Goal: Task Accomplishment & Management: Use online tool/utility

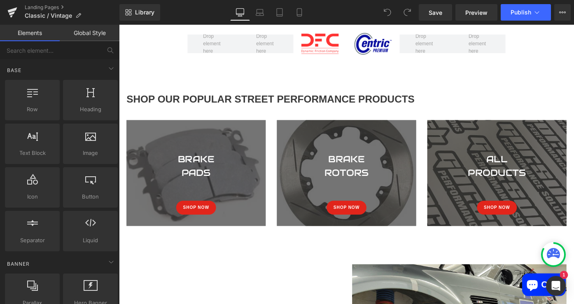
scroll to position [358, 0]
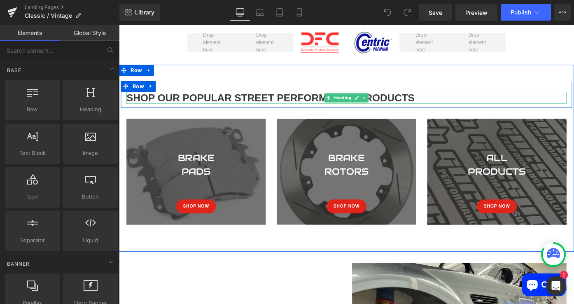
click at [303, 106] on h2 "Shop Our Popular street performance Products" at bounding box center [367, 104] width 481 height 13
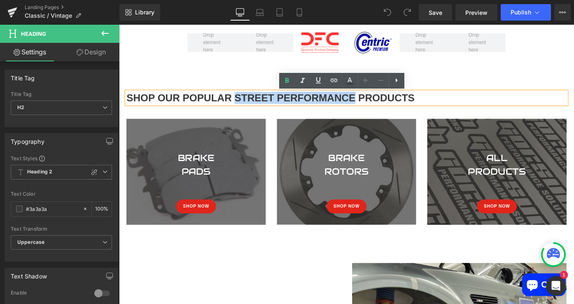
drag, startPoint x: 377, startPoint y: 104, endPoint x: 244, endPoint y: 105, distance: 133.3
click at [244, 105] on h2 "Shop Our Popular street performance Products" at bounding box center [367, 104] width 481 height 13
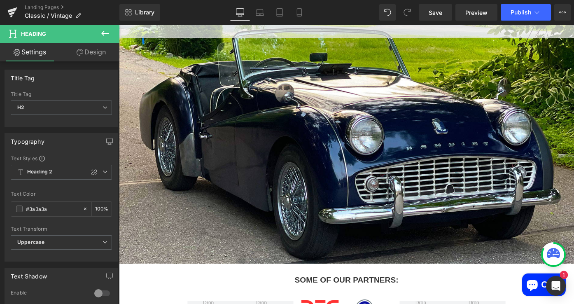
scroll to position [86, 0]
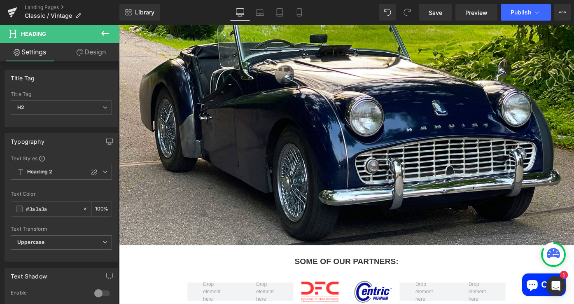
click at [272, 162] on div at bounding box center [368, 131] width 498 height 267
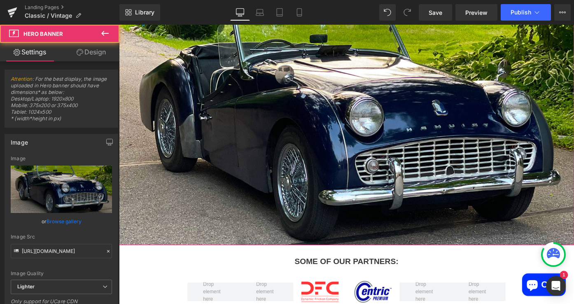
click at [275, 130] on div at bounding box center [368, 131] width 498 height 267
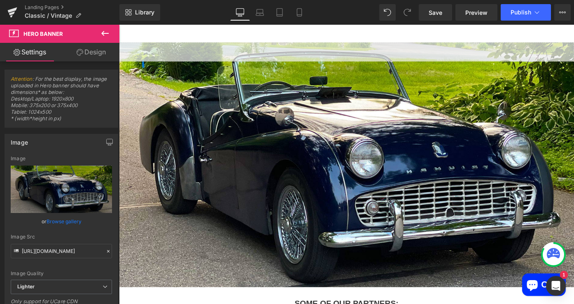
scroll to position [0, 0]
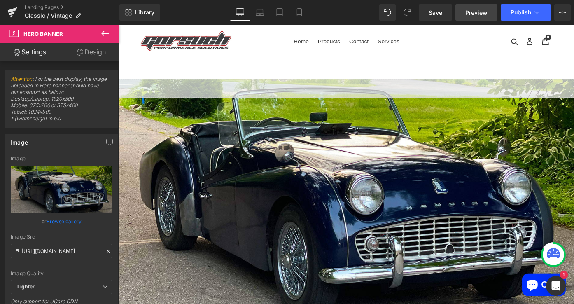
click at [475, 14] on span "Preview" at bounding box center [476, 12] width 22 height 9
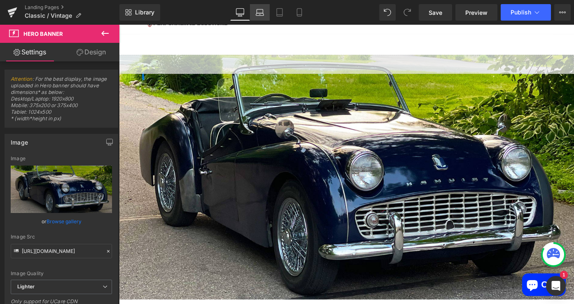
click at [261, 14] on icon at bounding box center [260, 12] width 8 height 8
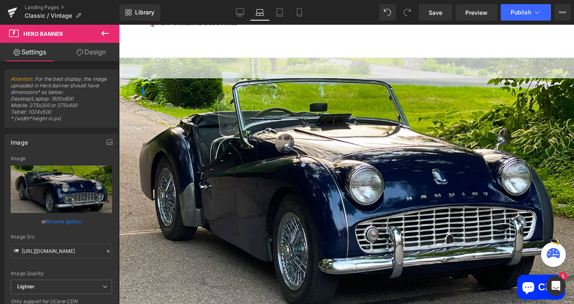
scroll to position [26, 0]
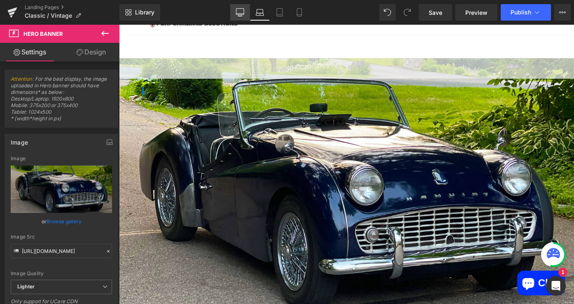
click at [241, 9] on icon at bounding box center [240, 12] width 8 height 6
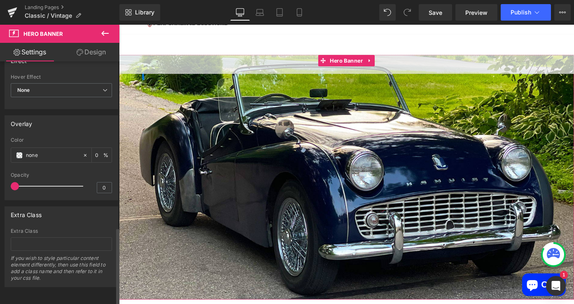
scroll to position [0, 0]
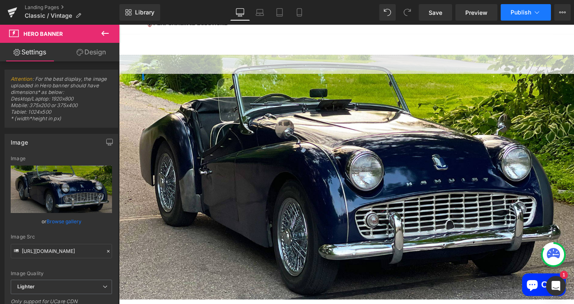
click at [537, 13] on icon at bounding box center [536, 12] width 8 height 8
click at [53, 34] on span "Hero Banner" at bounding box center [42, 33] width 39 height 7
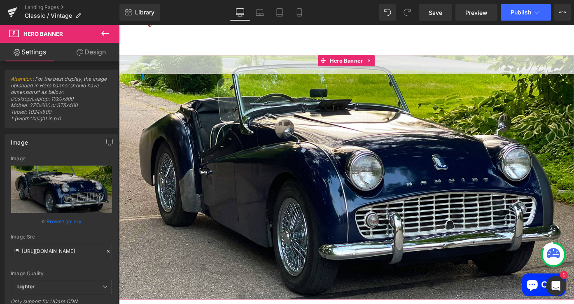
click at [82, 47] on link "Design" at bounding box center [91, 52] width 60 height 19
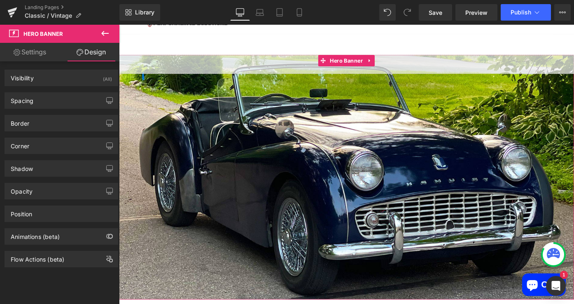
click at [35, 59] on link "Settings" at bounding box center [30, 52] width 60 height 19
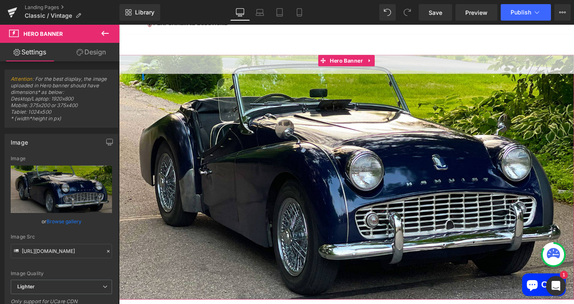
click at [227, 158] on div at bounding box center [368, 191] width 498 height 267
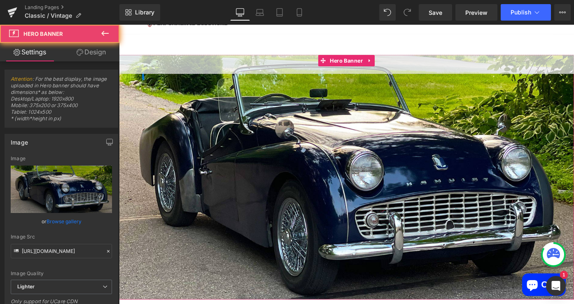
click at [227, 158] on div at bounding box center [368, 191] width 498 height 267
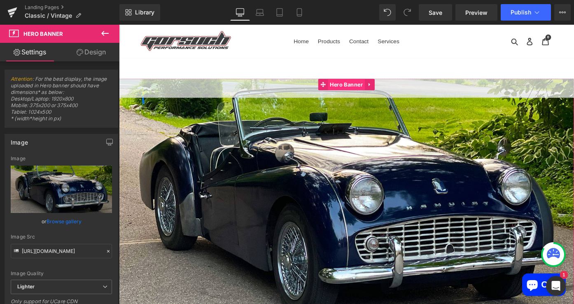
click at [358, 87] on span "Hero Banner" at bounding box center [368, 90] width 40 height 12
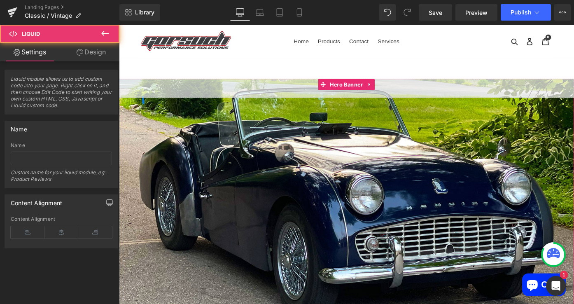
click at [255, 98] on div "Liquid" at bounding box center [368, 94] width 498 height 21
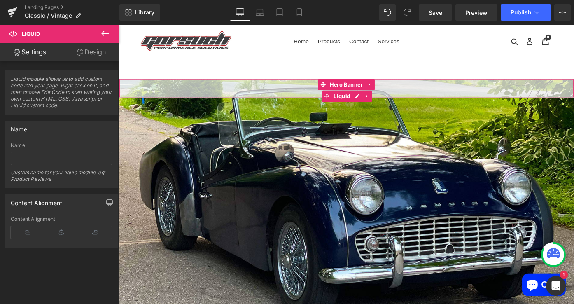
click at [255, 98] on div "Liquid" at bounding box center [368, 94] width 498 height 21
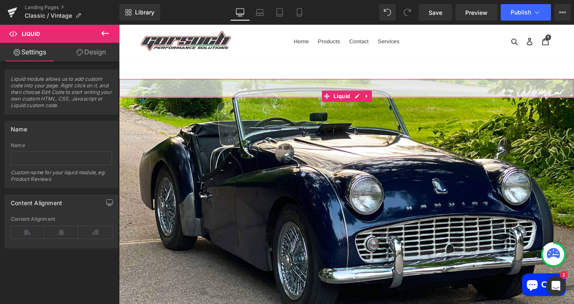
click at [98, 56] on link "Design" at bounding box center [91, 52] width 60 height 19
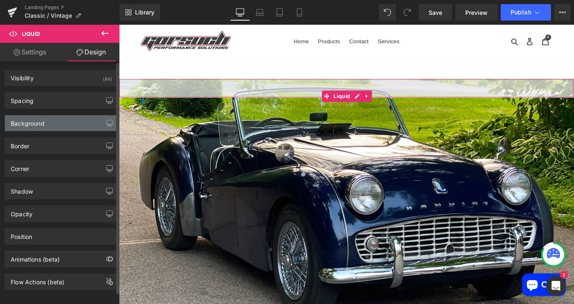
scroll to position [9, 0]
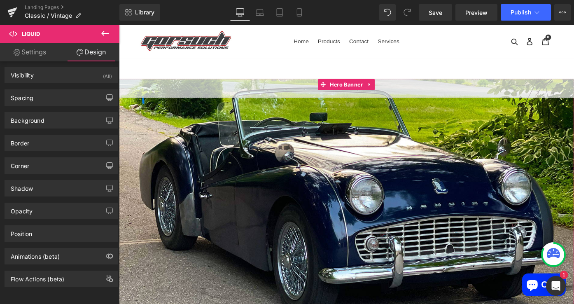
click at [223, 199] on div at bounding box center [368, 217] width 498 height 267
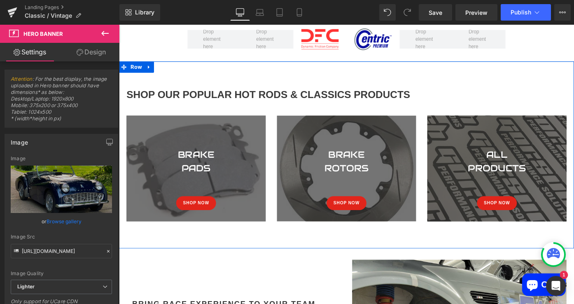
scroll to position [368, 0]
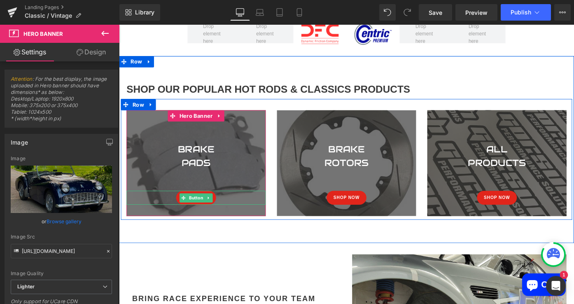
click at [249, 213] on div "Shop Now" at bounding box center [203, 213] width 152 height 15
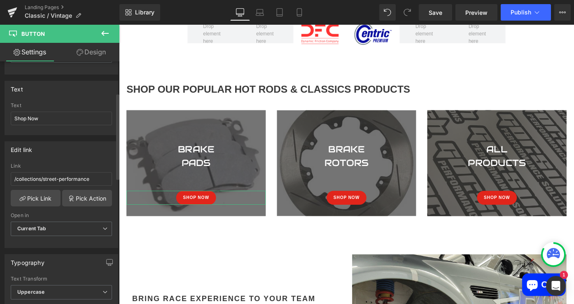
scroll to position [88, 0]
click at [61, 179] on input "/collections/street-performance" at bounding box center [61, 179] width 101 height 14
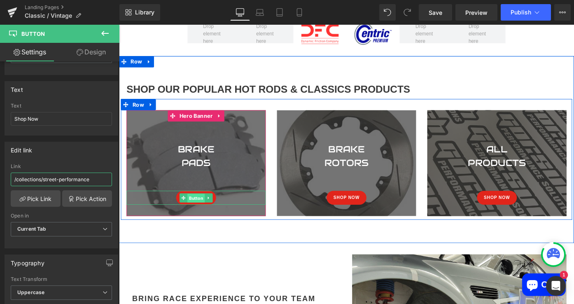
click at [200, 215] on span "Button" at bounding box center [203, 214] width 19 height 10
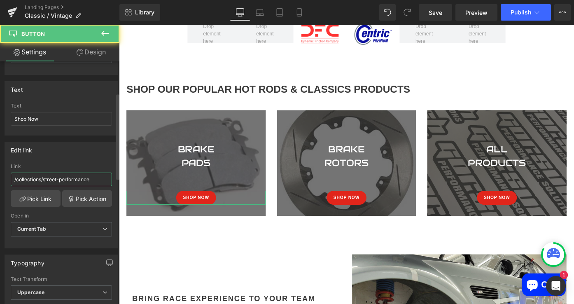
click at [68, 181] on input "/collections/street-performance" at bounding box center [61, 179] width 101 height 14
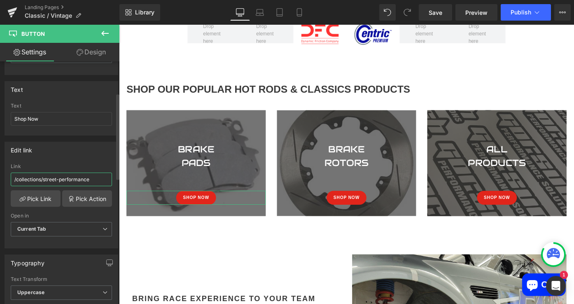
click at [68, 181] on input "/collections/street-performance" at bounding box center [61, 179] width 101 height 14
paste input "[URL][DOMAIN_NAME]"
drag, startPoint x: 77, startPoint y: 180, endPoint x: 1, endPoint y: 180, distance: 76.5
click at [1, 180] on div "Edit link [URL][DOMAIN_NAME] Link [URL][DOMAIN_NAME] Pick Link Pick Action Curr…" at bounding box center [61, 191] width 123 height 113
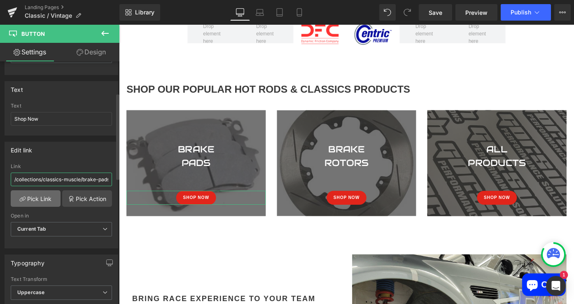
type input "/collections/classics-muscle/brake-pads"
click at [37, 196] on link "Pick Link" at bounding box center [36, 198] width 50 height 16
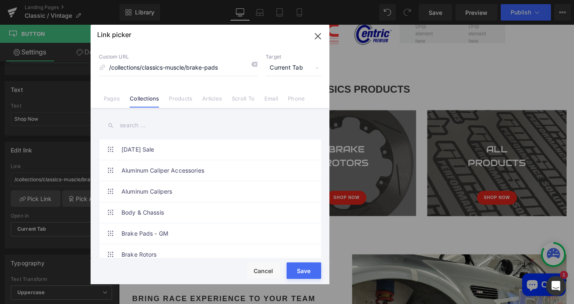
click at [148, 102] on link "Collections" at bounding box center [144, 101] width 29 height 12
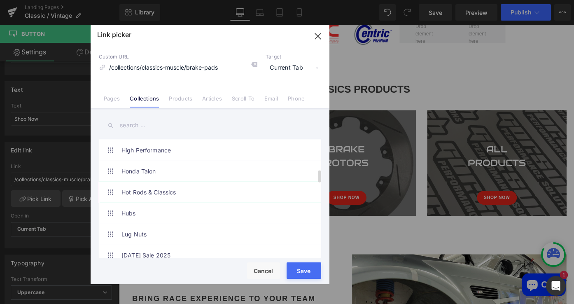
click at [148, 193] on link "Hot Rods & Classics" at bounding box center [211, 192] width 181 height 21
type input "/collections/classics-muscle"
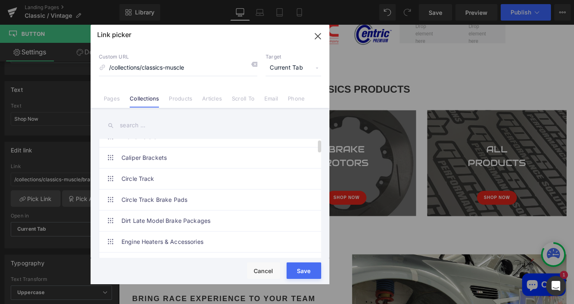
scroll to position [0, 0]
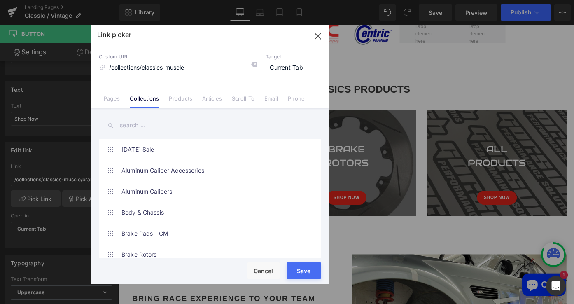
click at [286, 69] on span "Current Tab" at bounding box center [293, 68] width 56 height 16
click at [208, 67] on input "/collections/classics-muscle" at bounding box center [178, 68] width 158 height 16
drag, startPoint x: 195, startPoint y: 67, endPoint x: 144, endPoint y: 67, distance: 51.8
click at [144, 67] on input "/collections/classics-muscle" at bounding box center [178, 68] width 158 height 16
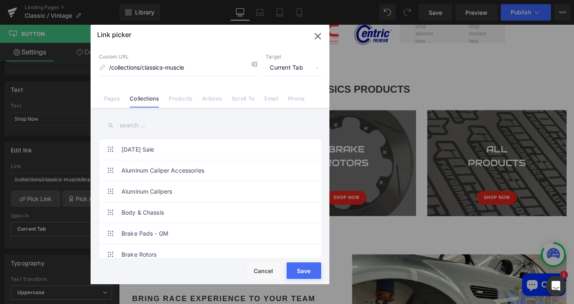
click at [293, 267] on div "Rendering Content" at bounding box center [287, 271] width 51 height 9
click at [307, 276] on button "Save" at bounding box center [303, 270] width 35 height 16
type input "/collections/classics-muscle"
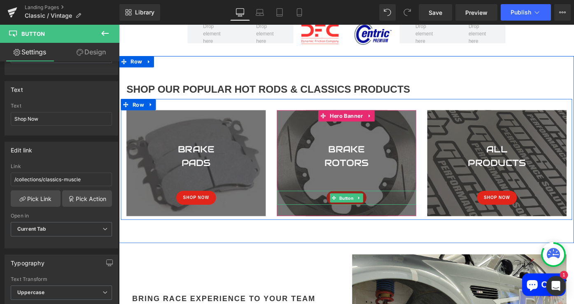
click at [363, 217] on span "Button" at bounding box center [367, 214] width 19 height 10
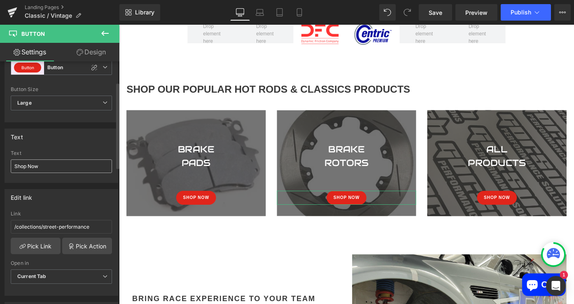
scroll to position [68, 0]
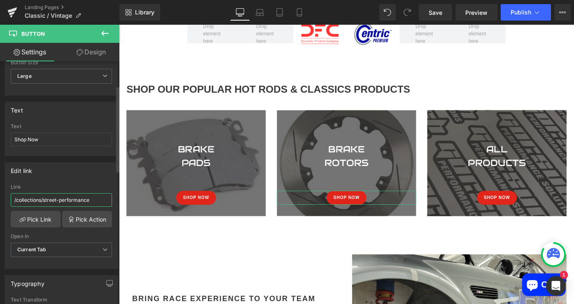
drag, startPoint x: 95, startPoint y: 201, endPoint x: 43, endPoint y: 201, distance: 51.4
click at [43, 201] on input "/collections/street-performance" at bounding box center [61, 200] width 101 height 14
click at [39, 220] on link "Pick Link" at bounding box center [36, 219] width 50 height 16
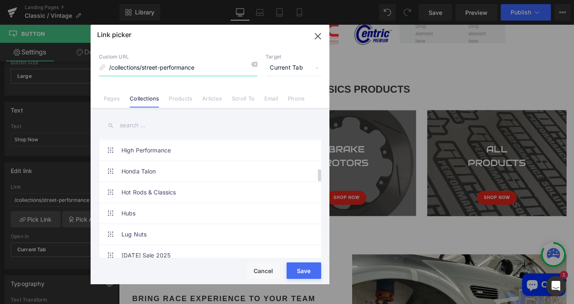
scroll to position [299, 0]
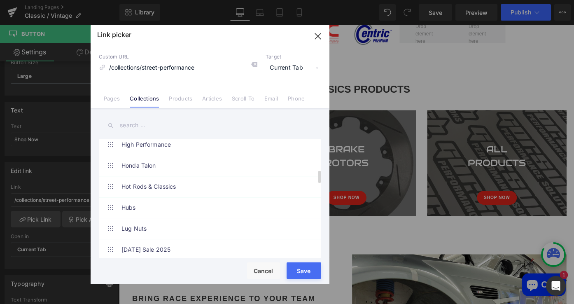
click at [141, 184] on link "Hot Rods & Classics" at bounding box center [211, 186] width 181 height 21
type input "/collections/classics-muscle"
click at [300, 272] on div "Rendering Content" at bounding box center [287, 271] width 51 height 9
click at [297, 268] on div "Rendering Content" at bounding box center [287, 271] width 51 height 9
click at [302, 273] on div "Rendering Content" at bounding box center [287, 271] width 51 height 9
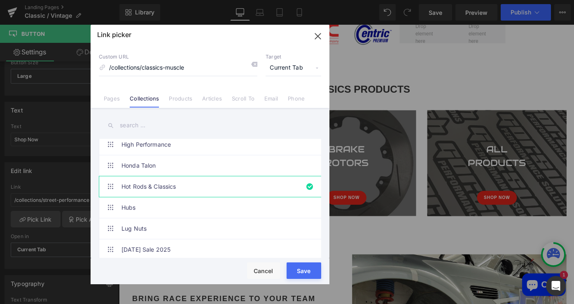
click at [309, 277] on button "Save" at bounding box center [303, 270] width 35 height 16
type input "/collections/classics-muscle"
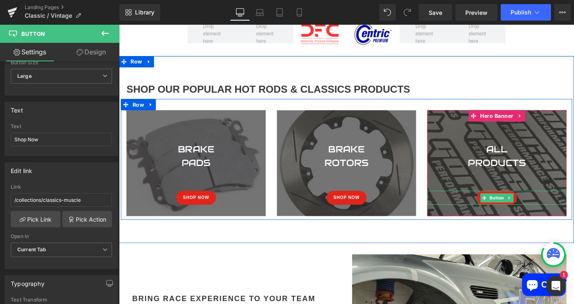
click at [557, 215] on div "Shop Now" at bounding box center [532, 213] width 152 height 15
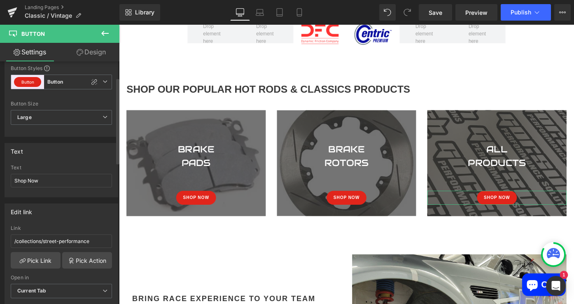
scroll to position [51, 0]
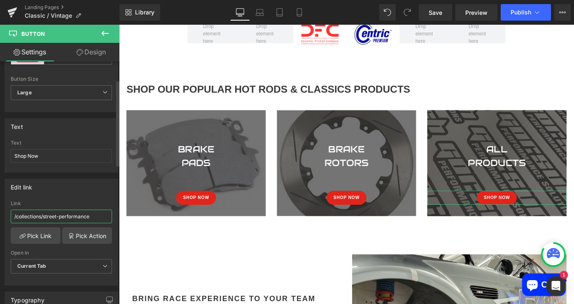
drag, startPoint x: 94, startPoint y: 216, endPoint x: 43, endPoint y: 216, distance: 50.6
click at [43, 216] on input "/collections/street-performance" at bounding box center [61, 216] width 101 height 14
click at [36, 239] on link "Pick Link" at bounding box center [36, 235] width 50 height 16
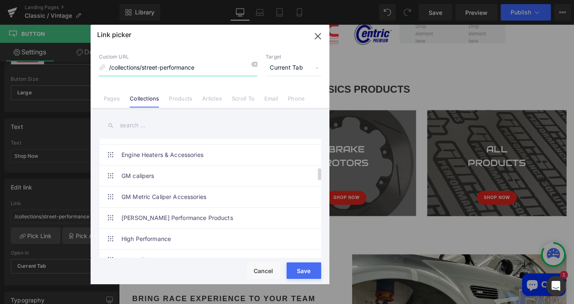
scroll to position [301, 0]
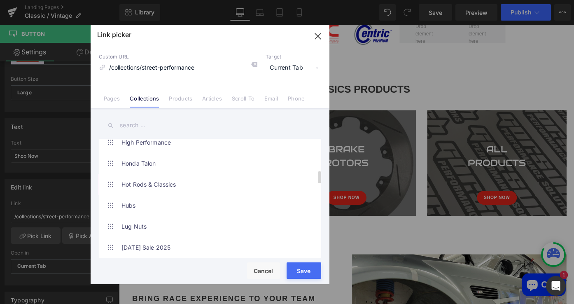
click at [155, 184] on link "Hot Rods & Classics" at bounding box center [211, 184] width 181 height 21
type input "/collections/classics-muscle"
click at [308, 269] on div "Rendering Content" at bounding box center [287, 271] width 51 height 9
click at [301, 274] on div "Rendering Content" at bounding box center [287, 271] width 51 height 9
click at [317, 274] on button "Save" at bounding box center [303, 270] width 35 height 16
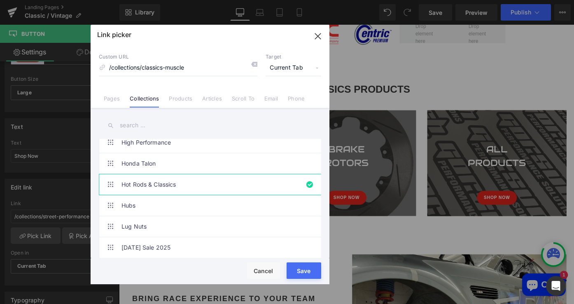
type input "/collections/classics-muscle"
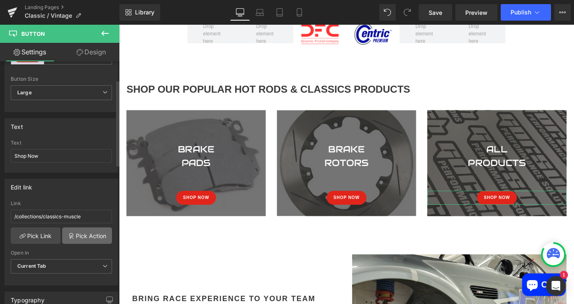
click at [78, 233] on link "Pick Action" at bounding box center [87, 235] width 50 height 16
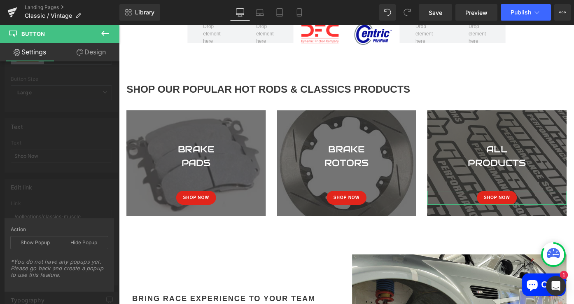
click at [63, 192] on div "Edit link /collections/classics-muscle Link /collections/classics-muscle Pick L…" at bounding box center [61, 228] width 123 height 113
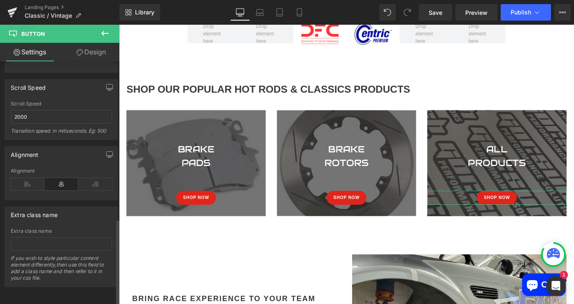
scroll to position [0, 0]
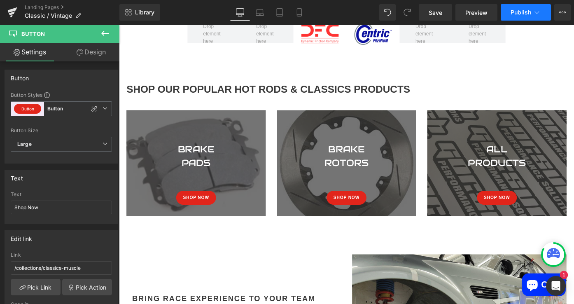
click at [520, 16] on button "Publish" at bounding box center [525, 12] width 50 height 16
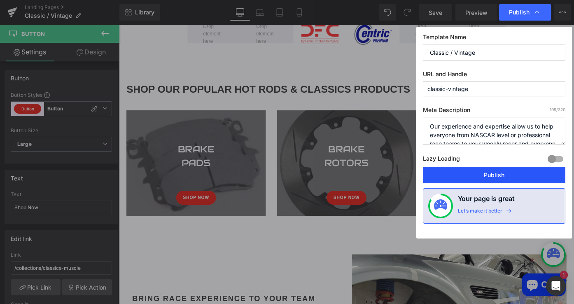
click at [488, 181] on button "Publish" at bounding box center [494, 175] width 142 height 16
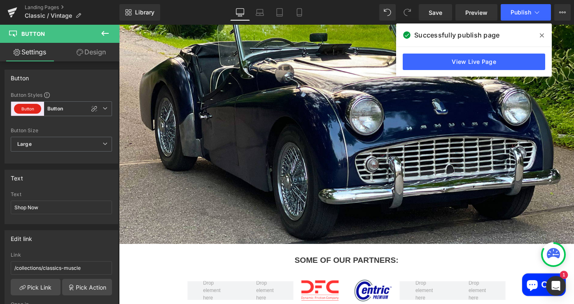
scroll to position [101, 0]
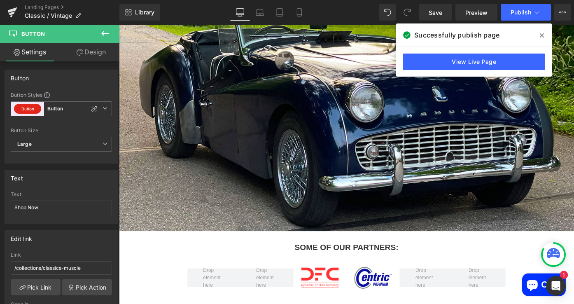
click at [276, 191] on div at bounding box center [368, 116] width 498 height 267
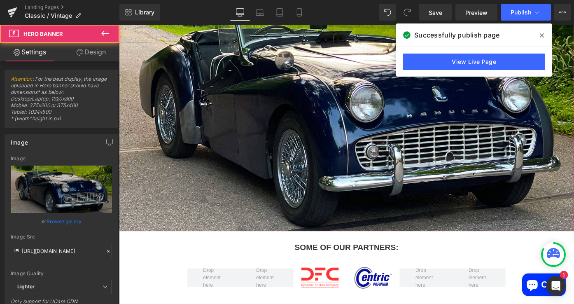
click at [286, 237] on div at bounding box center [368, 116] width 498 height 267
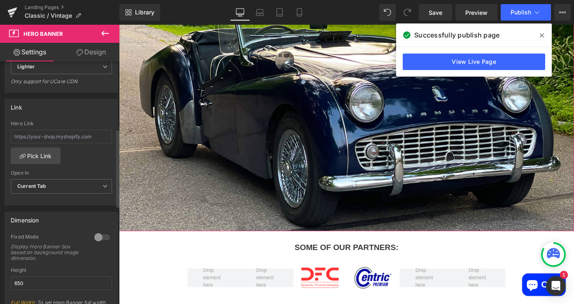
scroll to position [242, 0]
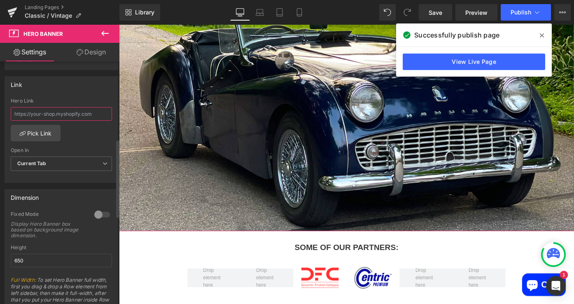
click at [70, 114] on input "text" at bounding box center [61, 114] width 101 height 14
click at [46, 130] on link "Pick Link" at bounding box center [36, 133] width 50 height 16
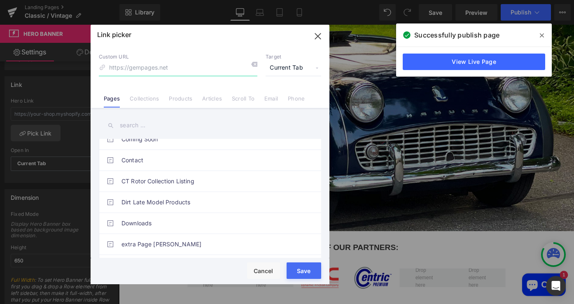
scroll to position [144, 0]
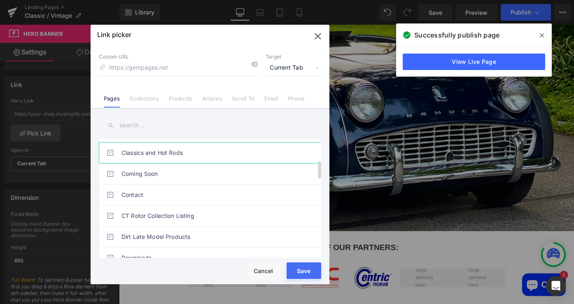
click at [169, 158] on link "Classics and Hot Rods" at bounding box center [211, 152] width 181 height 21
type input "/pages/landing-page-three"
click at [299, 268] on div "Rendering Content" at bounding box center [287, 271] width 51 height 9
click at [316, 275] on button "Save" at bounding box center [303, 270] width 35 height 16
type input "/pages/landing-page-three"
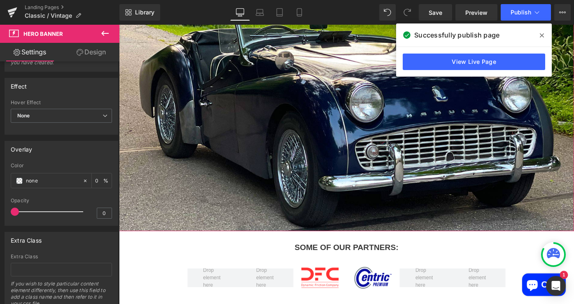
scroll to position [518, 0]
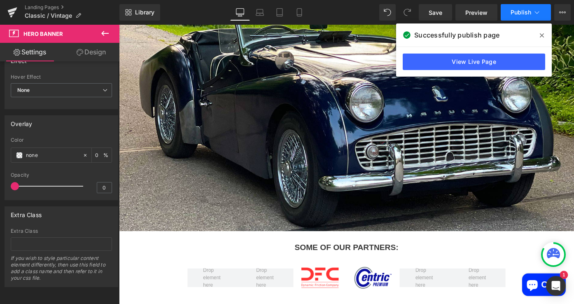
click at [519, 13] on span "Publish" at bounding box center [520, 12] width 21 height 7
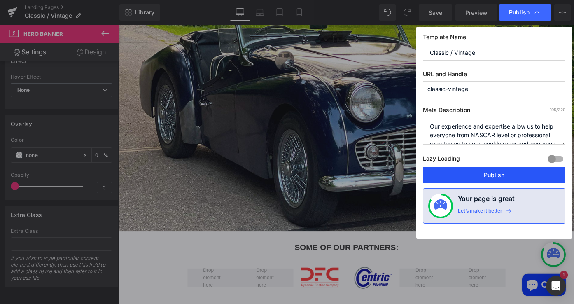
click at [460, 172] on button "Publish" at bounding box center [494, 175] width 142 height 16
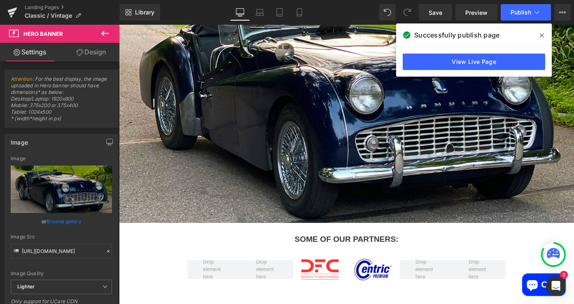
scroll to position [9, 0]
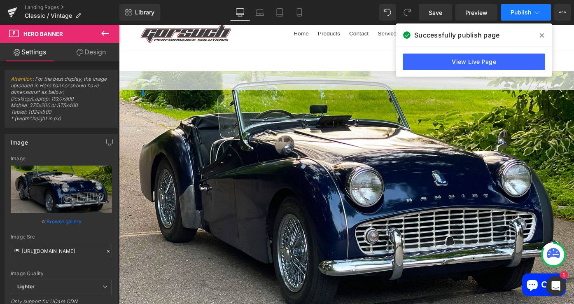
click at [527, 11] on span "Publish" at bounding box center [520, 12] width 21 height 7
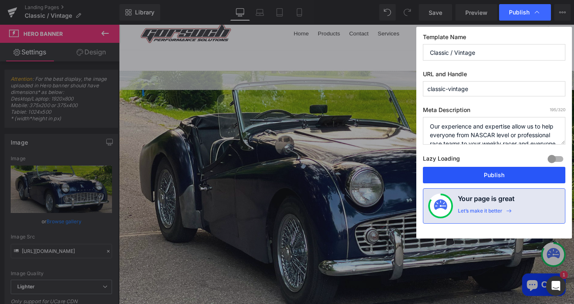
click at [466, 176] on button "Publish" at bounding box center [494, 175] width 142 height 16
